Goal: Find specific page/section: Find specific page/section

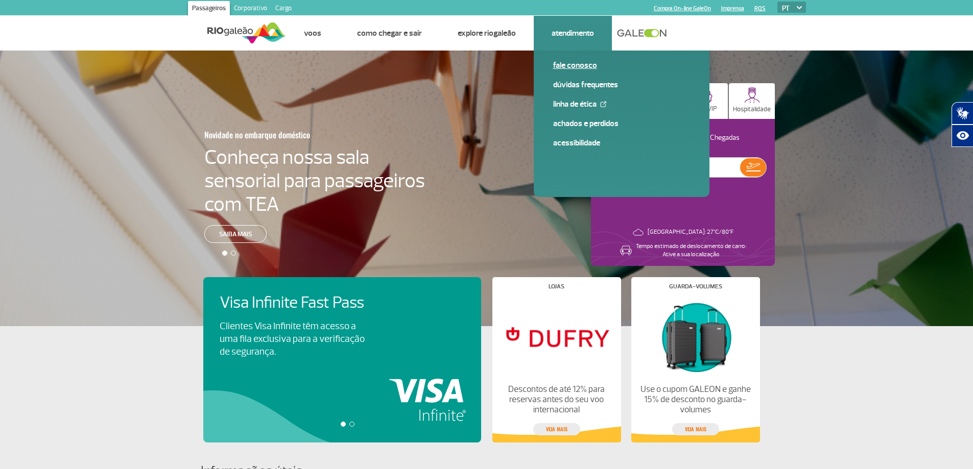
click at [570, 65] on link "Fale conosco" at bounding box center [621, 65] width 137 height 11
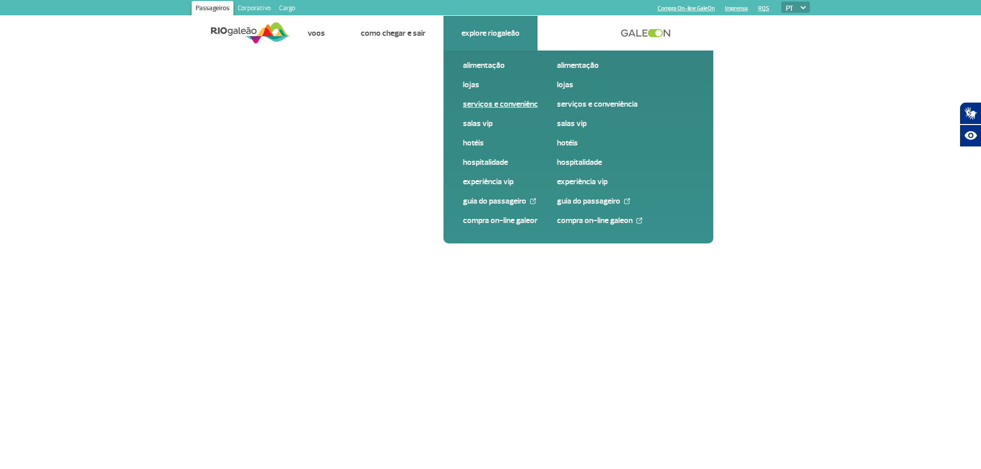
click at [481, 106] on link "Serviços e Conveniência" at bounding box center [531, 104] width 137 height 11
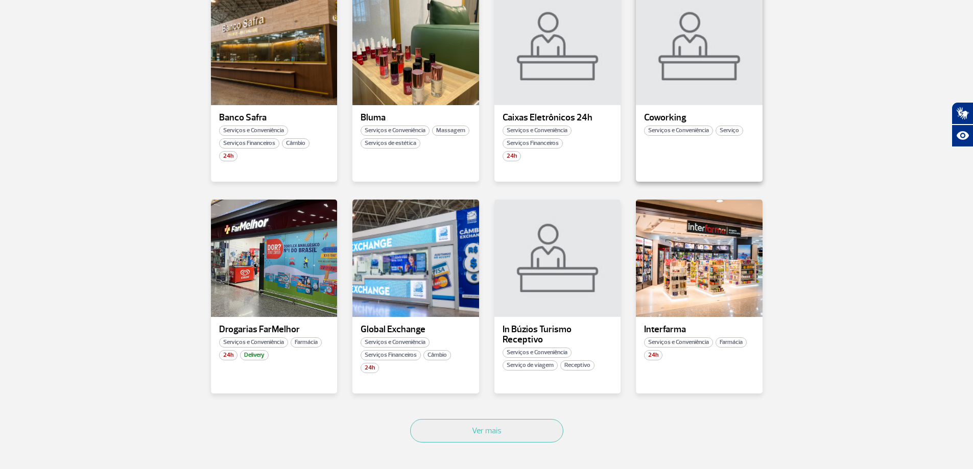
scroll to position [460, 0]
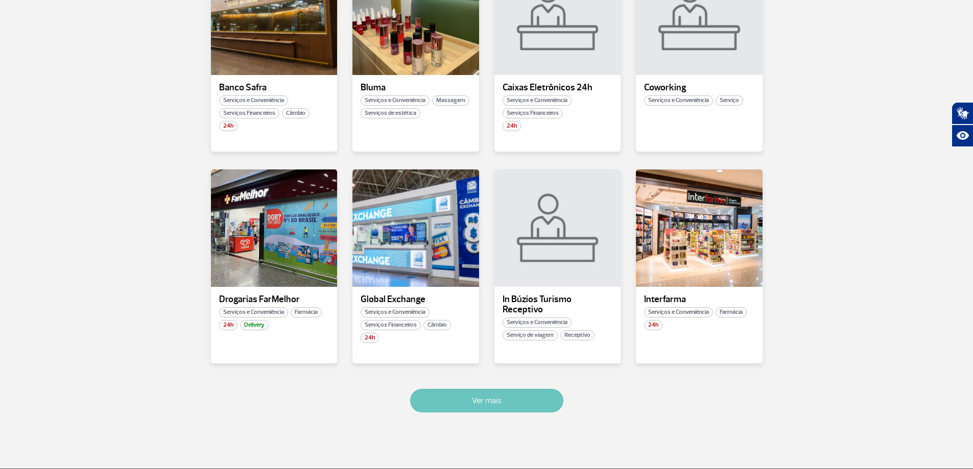
click at [480, 397] on button "Ver mais" at bounding box center [486, 400] width 153 height 23
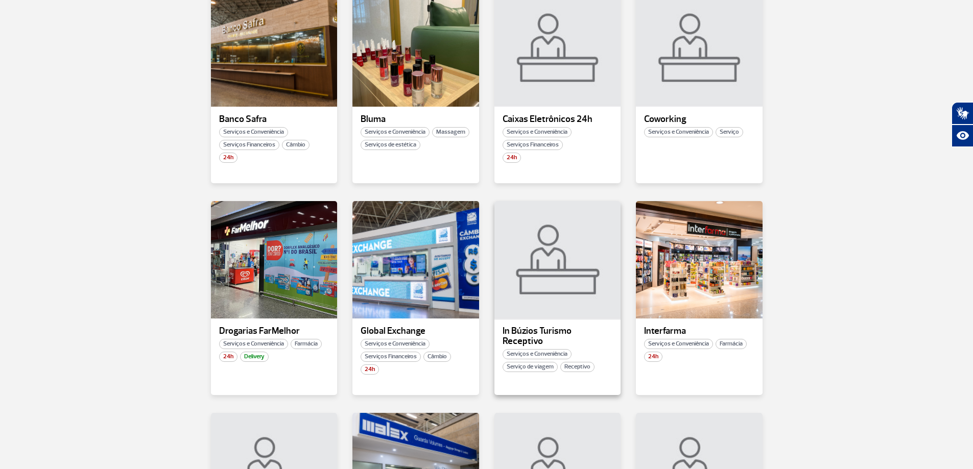
scroll to position [402, 0]
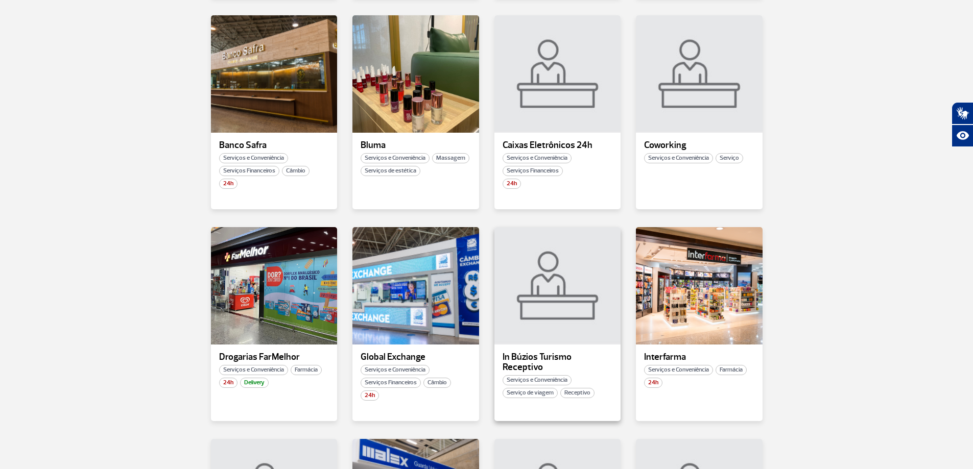
click at [566, 356] on p "In Búzios Turismo Receptivo" at bounding box center [558, 362] width 110 height 20
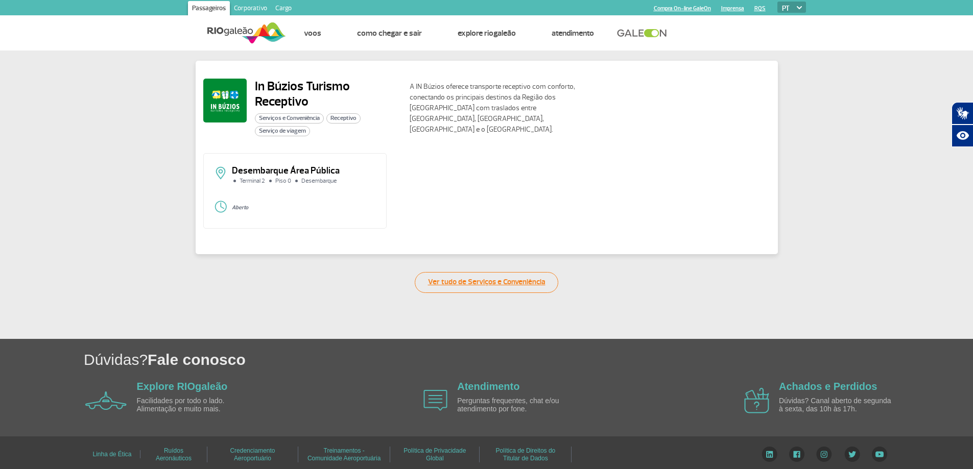
click at [470, 278] on link "Ver tudo de Serviços e Conveniência" at bounding box center [487, 282] width 144 height 21
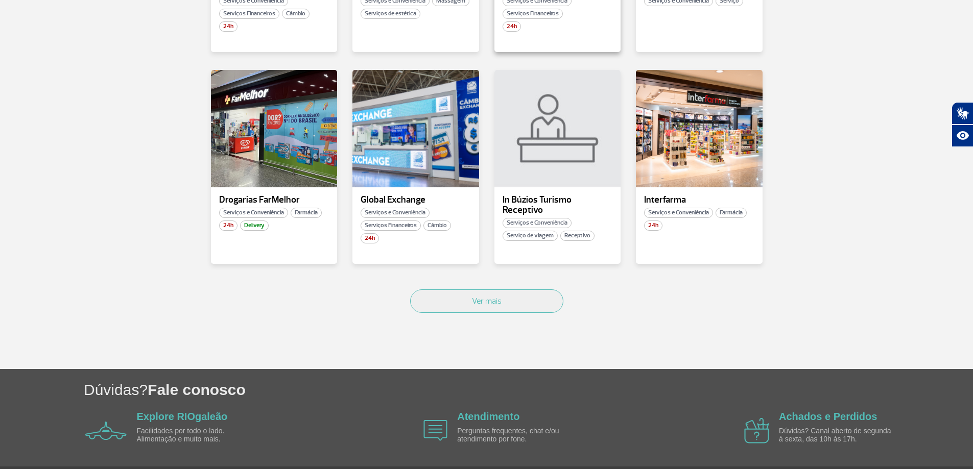
scroll to position [562, 0]
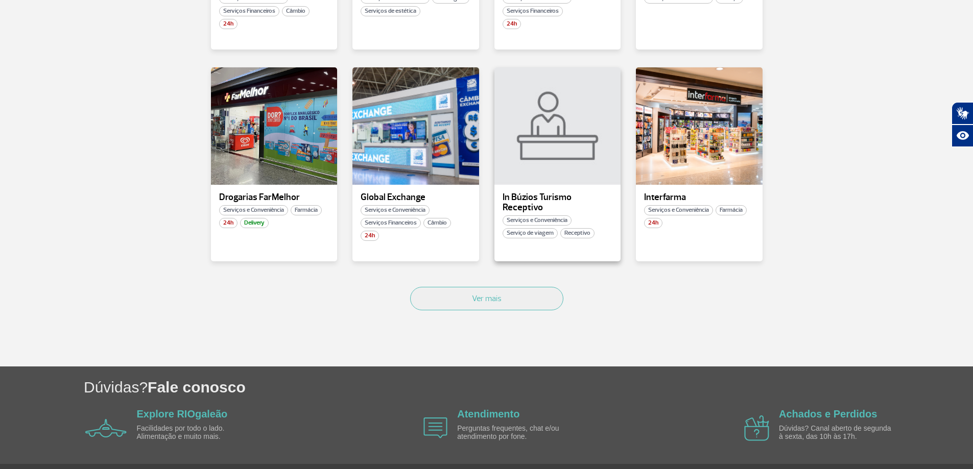
click at [539, 198] on p "In Búzios Turismo Receptivo" at bounding box center [558, 203] width 110 height 20
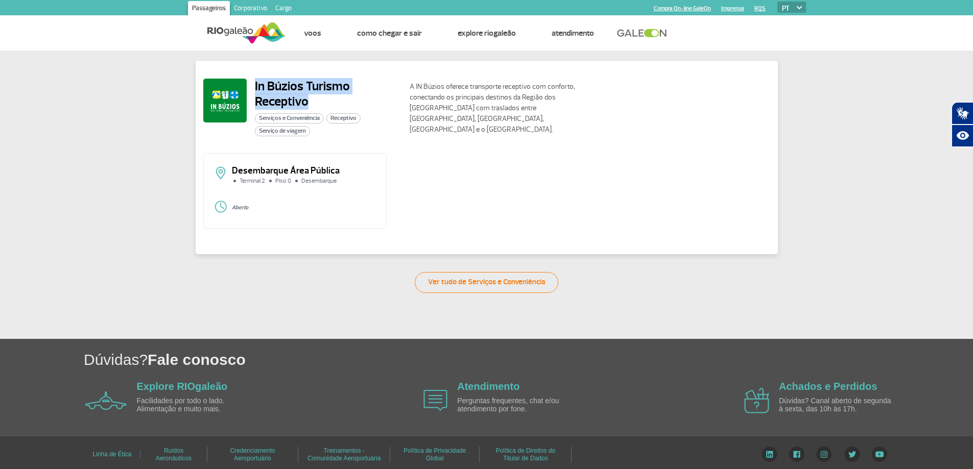
drag, startPoint x: 255, startPoint y: 84, endPoint x: 317, endPoint y: 101, distance: 64.1
click at [317, 101] on h2 "In Búzios Turismo Receptivo" at bounding box center [328, 94] width 147 height 31
copy h2 "In Búzios Turismo Receptivo"
